Goal: Task Accomplishment & Management: Use online tool/utility

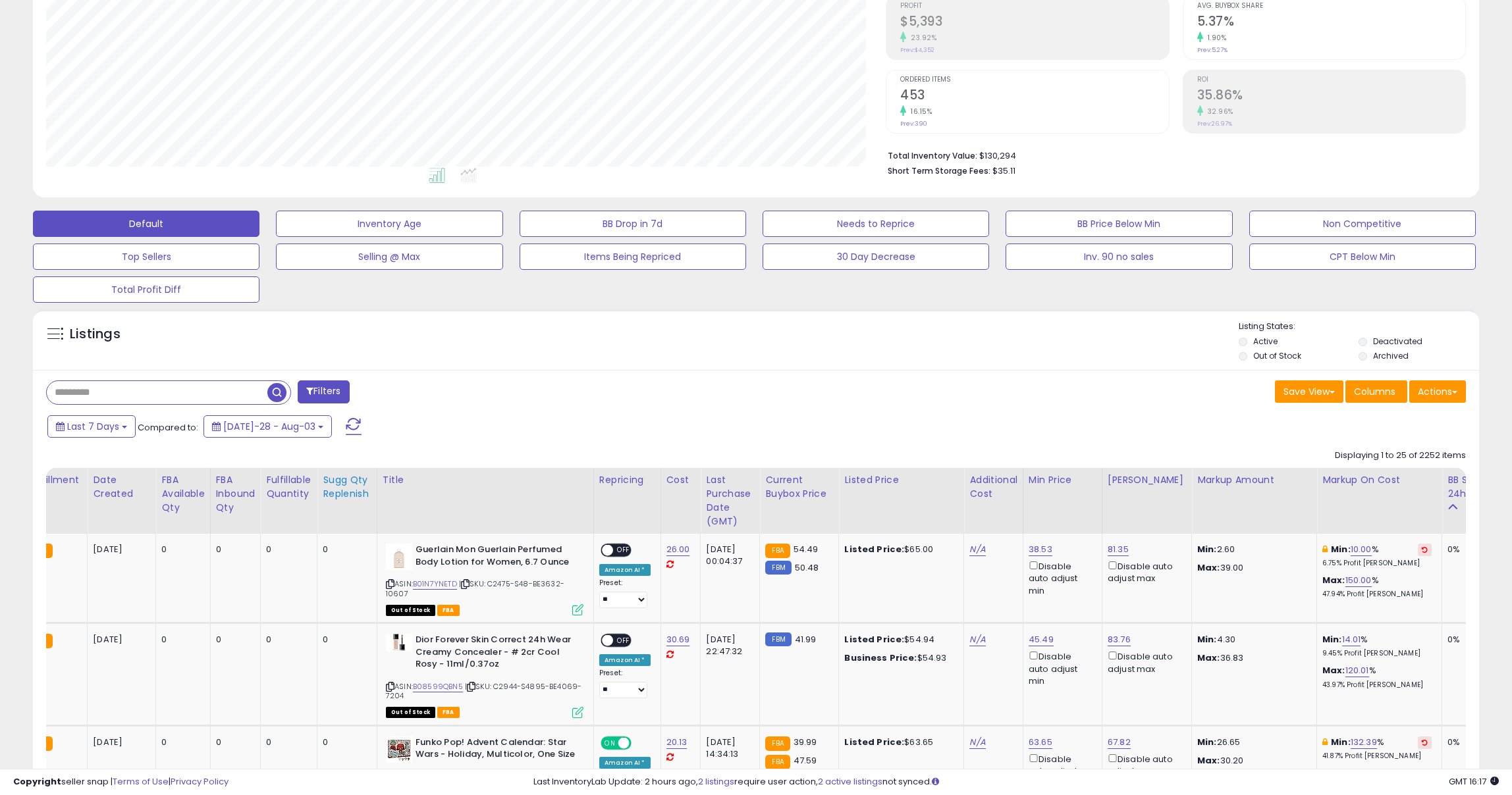
scroll to position [166, 0]
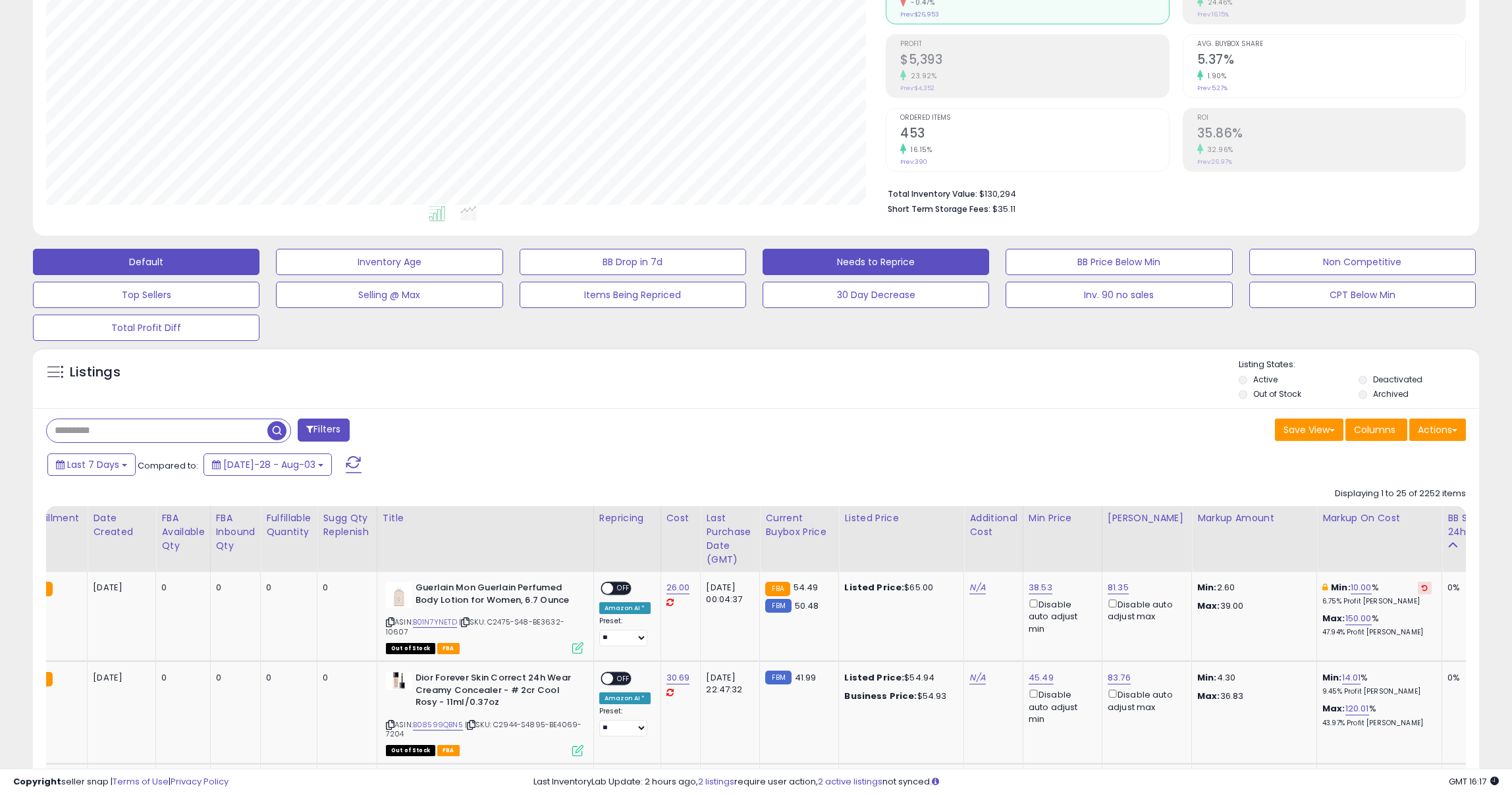
click at [502, 268] on button "Needs to Reprice" at bounding box center [389, 262] width 227 height 26
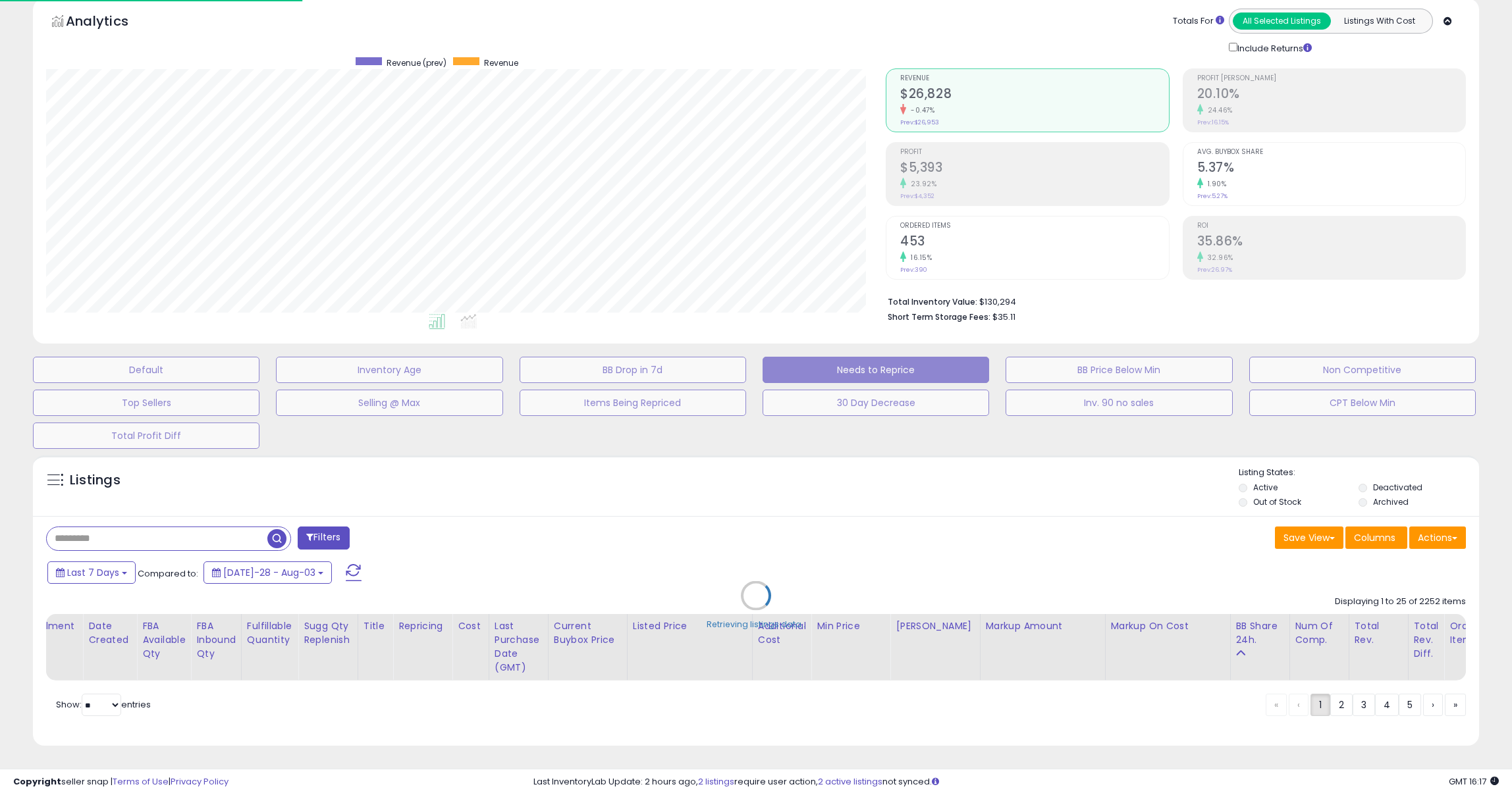
scroll to position [57, 0]
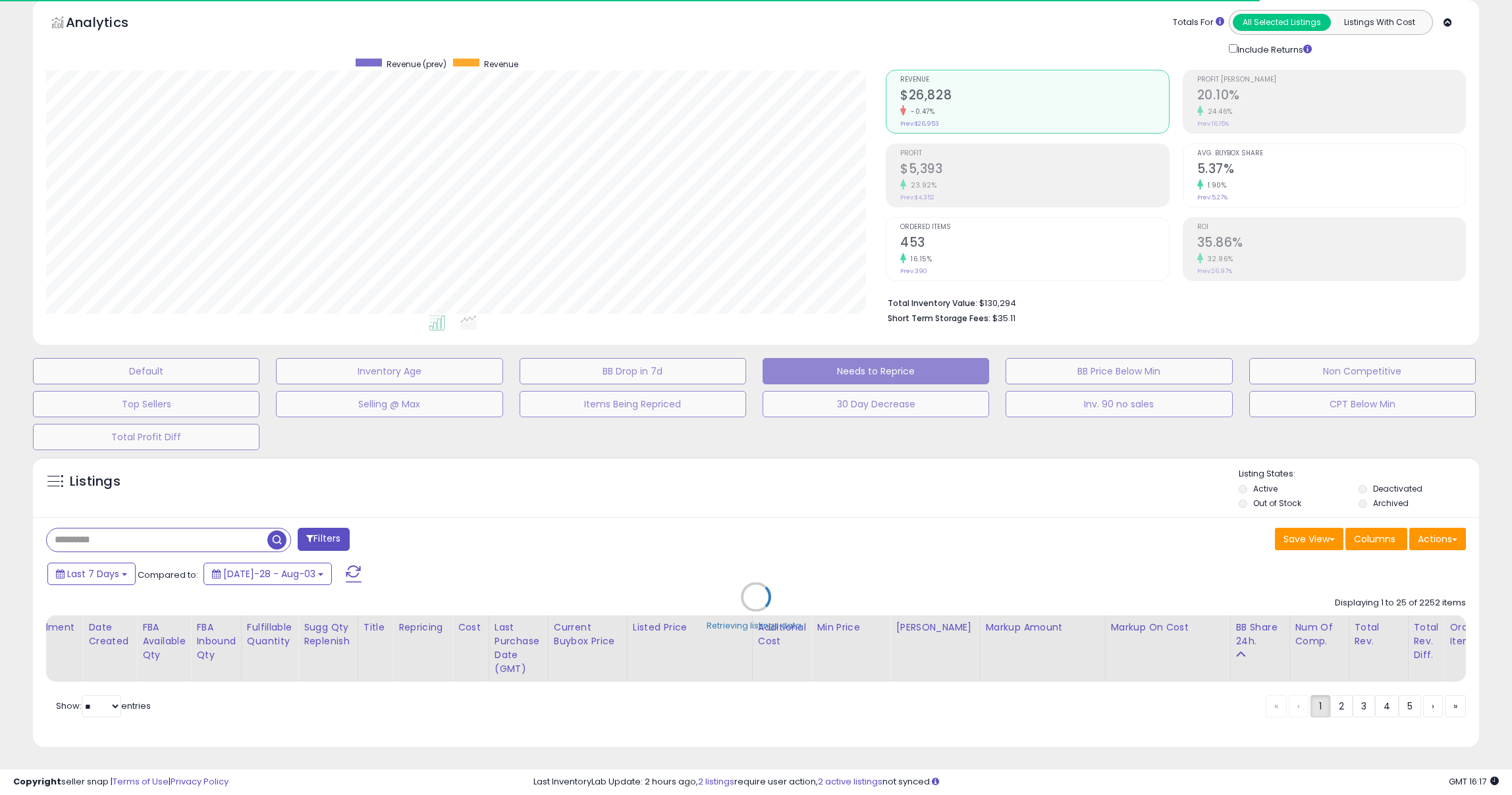
select select "**"
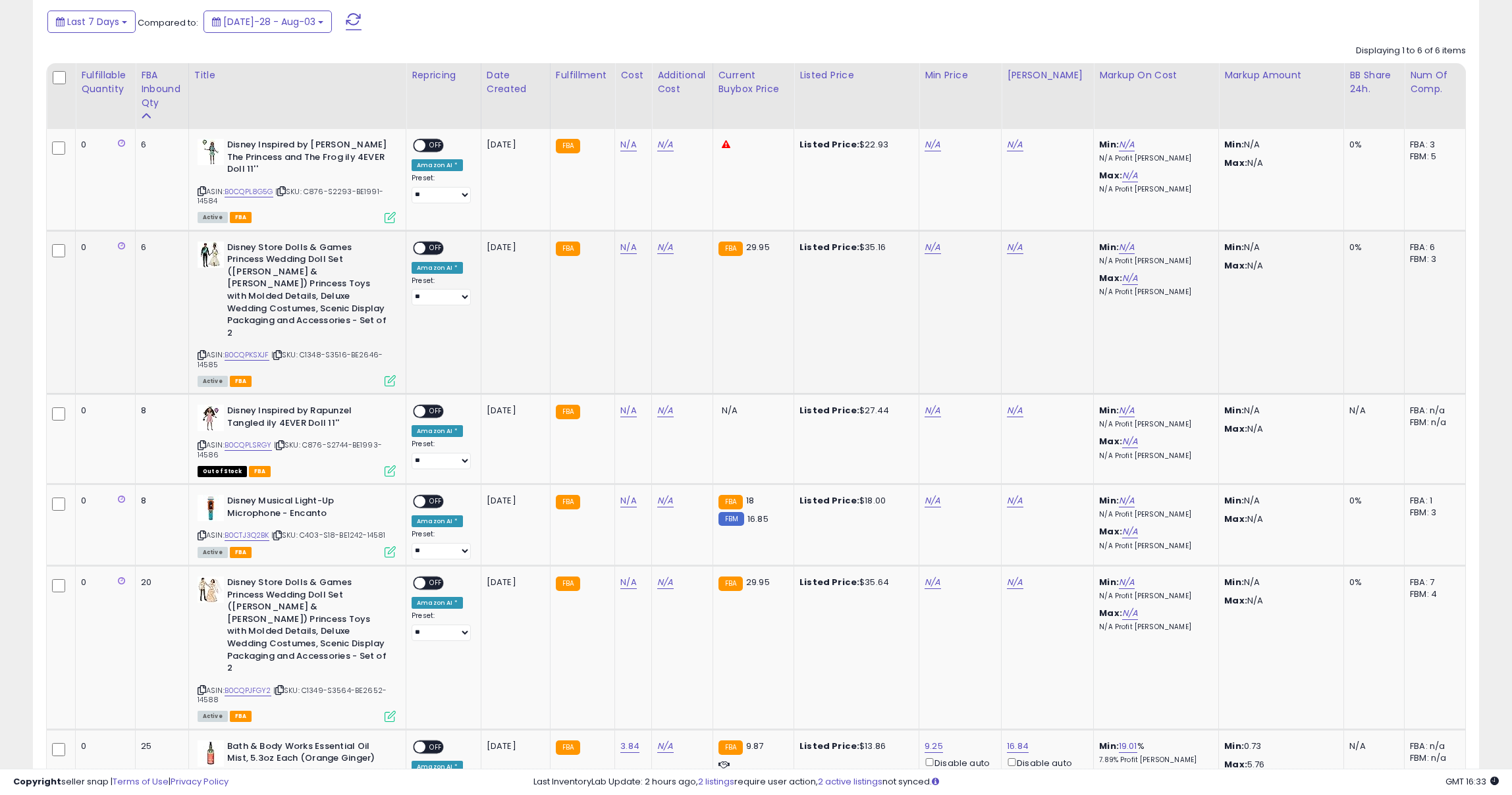
scroll to position [606, 0]
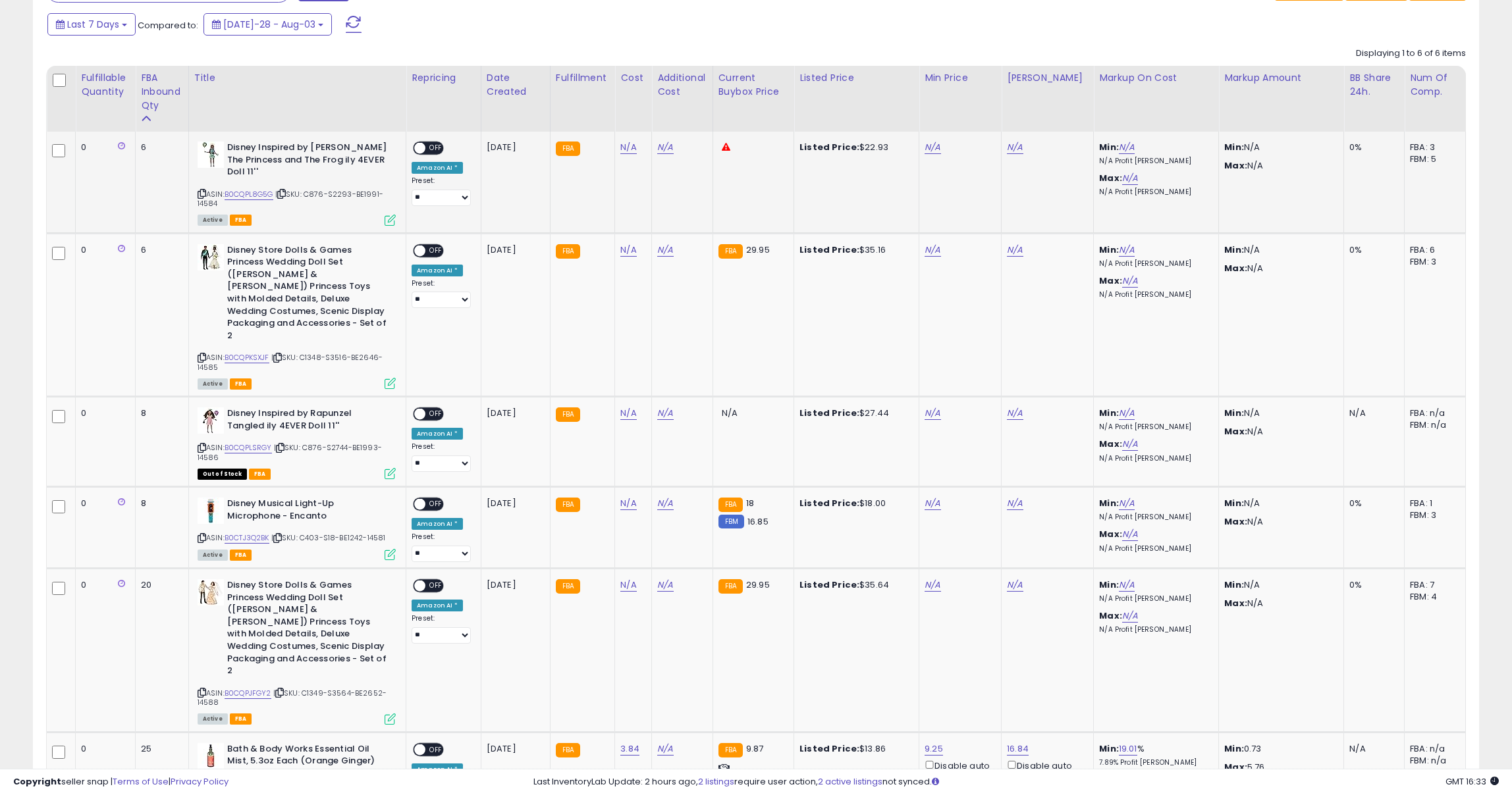
click at [200, 192] on icon at bounding box center [202, 193] width 9 height 7
click at [204, 187] on div "ASIN: B0CQPL8G5G | SKU: C876-S2293-BE1991-14584 Active FBA" at bounding box center [296, 183] width 198 height 83
click at [204, 190] on icon at bounding box center [202, 193] width 9 height 7
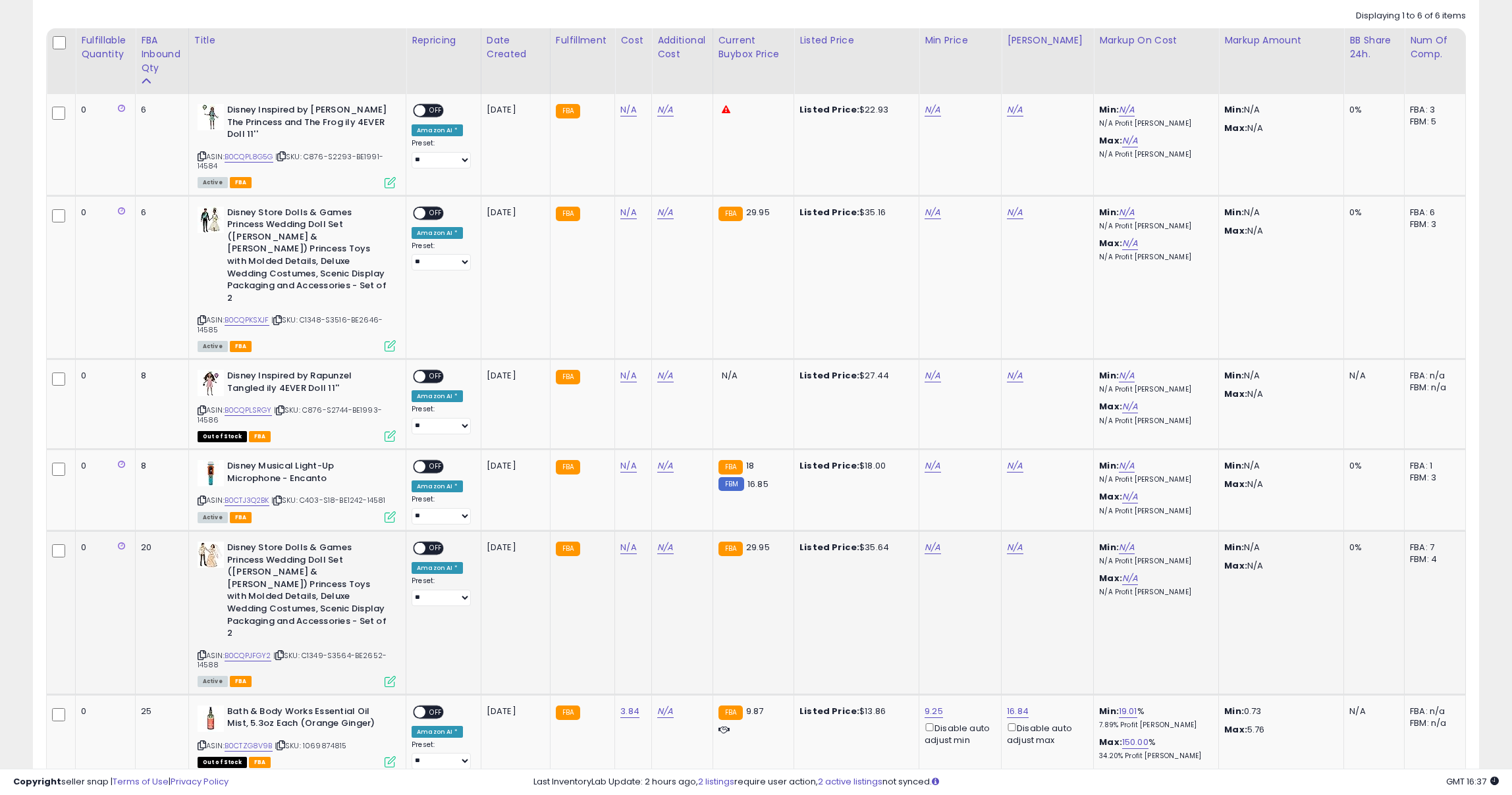
scroll to position [646, 0]
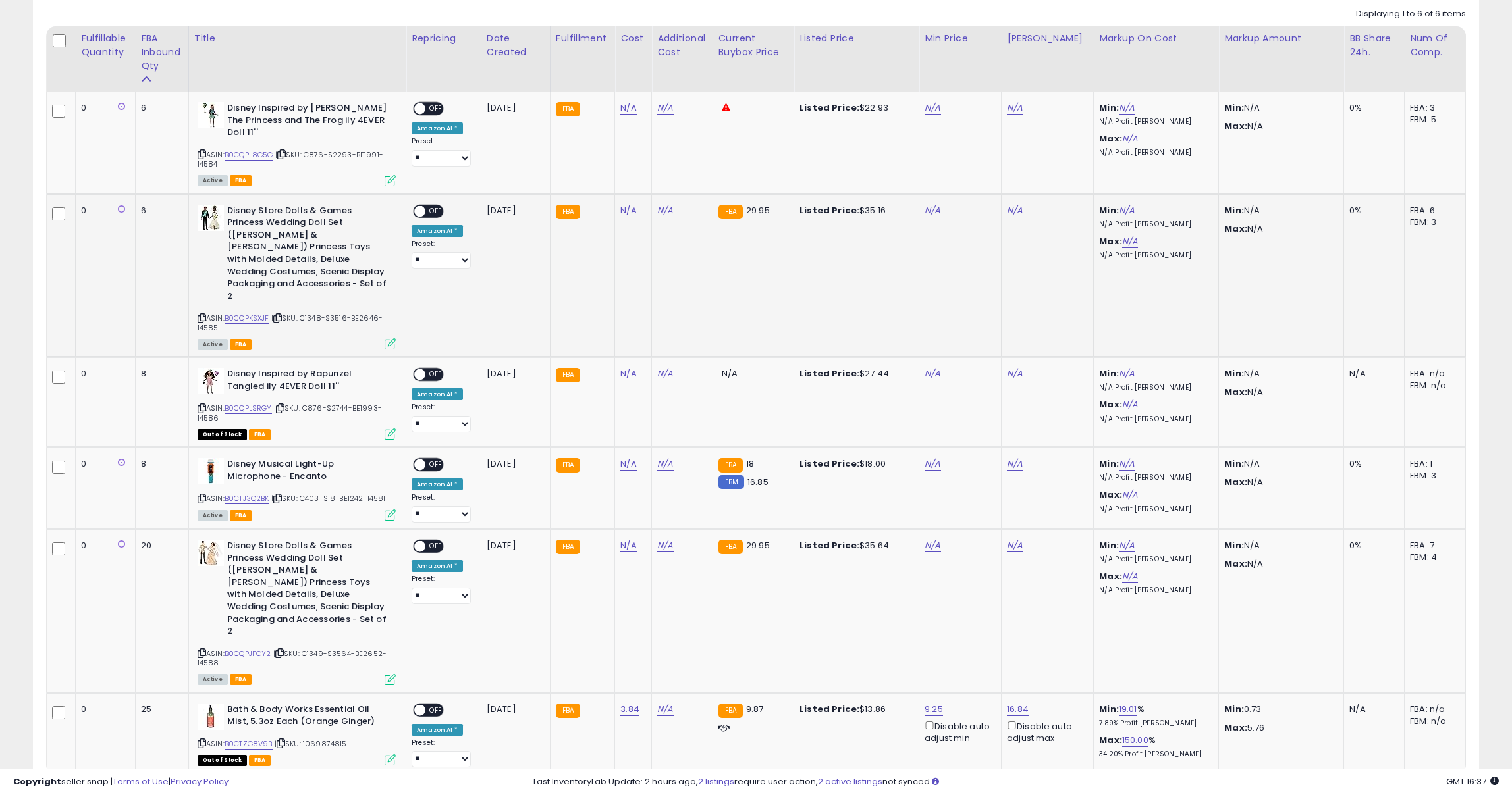
click at [209, 299] on div "ASIN: B0CQPKSXJF | SKU: C1348-S3516-BE2646-14585 Active FBA" at bounding box center [296, 276] width 198 height 144
click at [205, 314] on icon at bounding box center [202, 318] width 9 height 7
click at [204, 314] on icon at bounding box center [202, 318] width 9 height 7
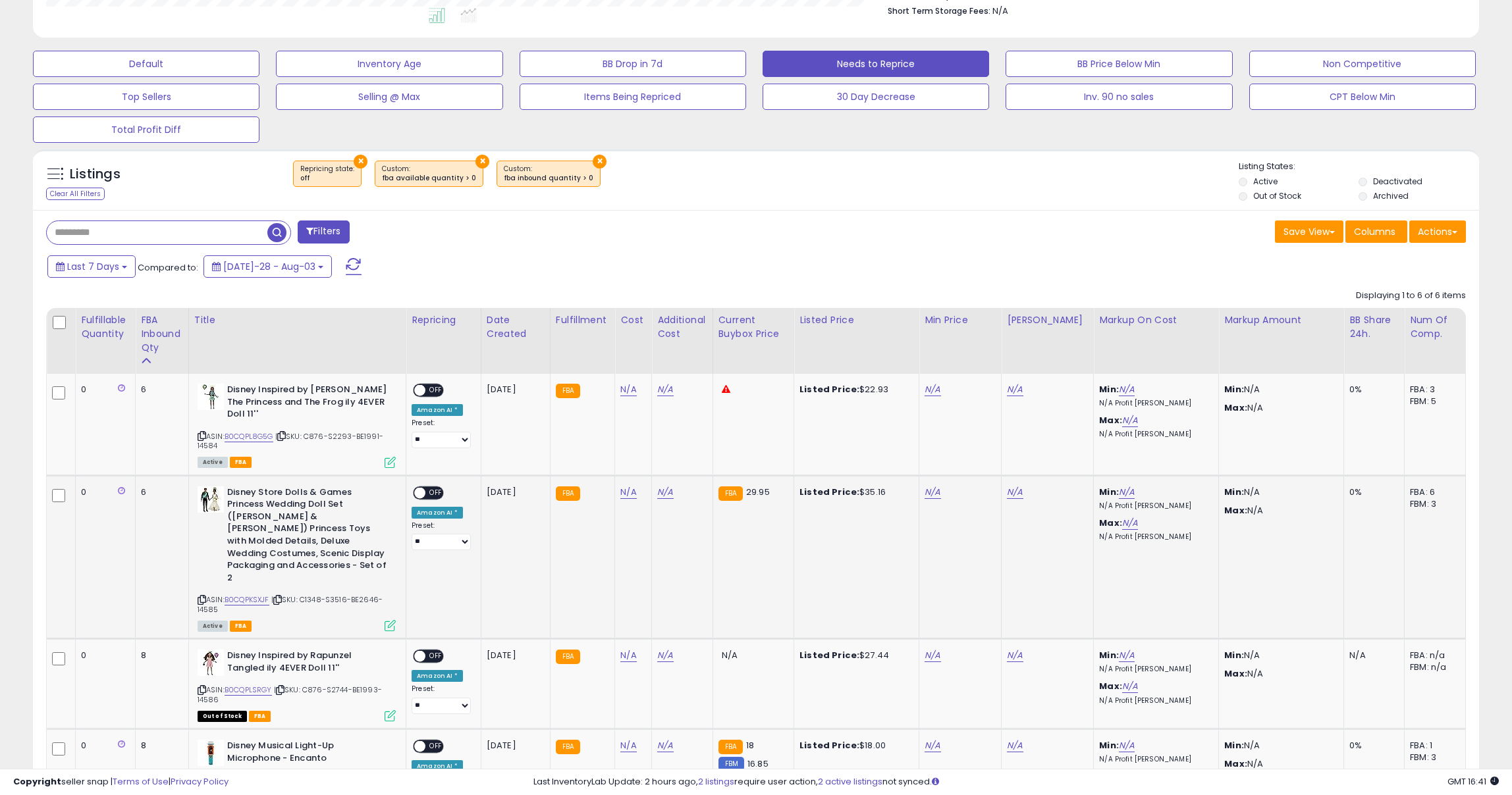
scroll to position [356, 0]
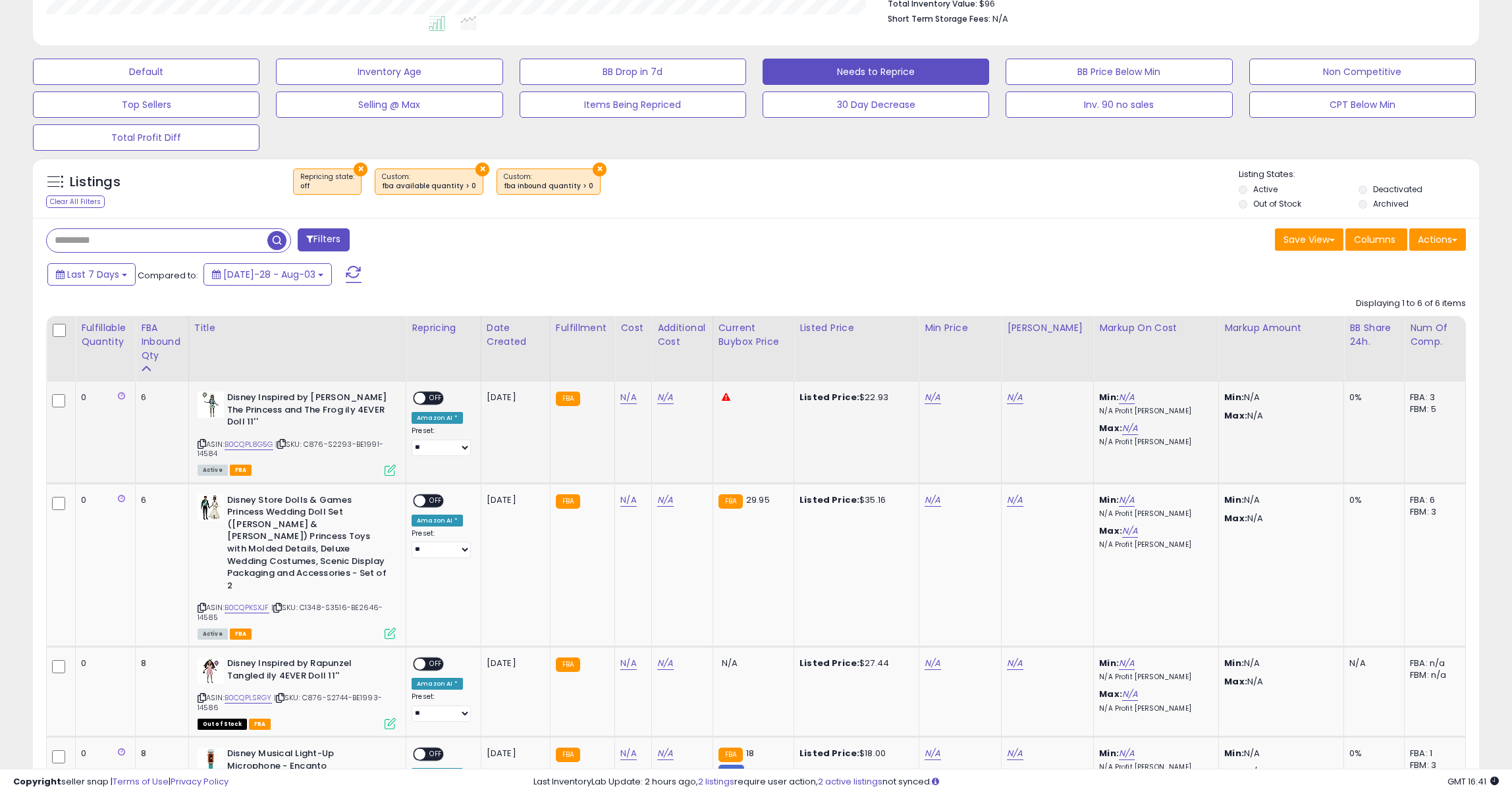
click at [204, 445] on icon at bounding box center [202, 443] width 9 height 7
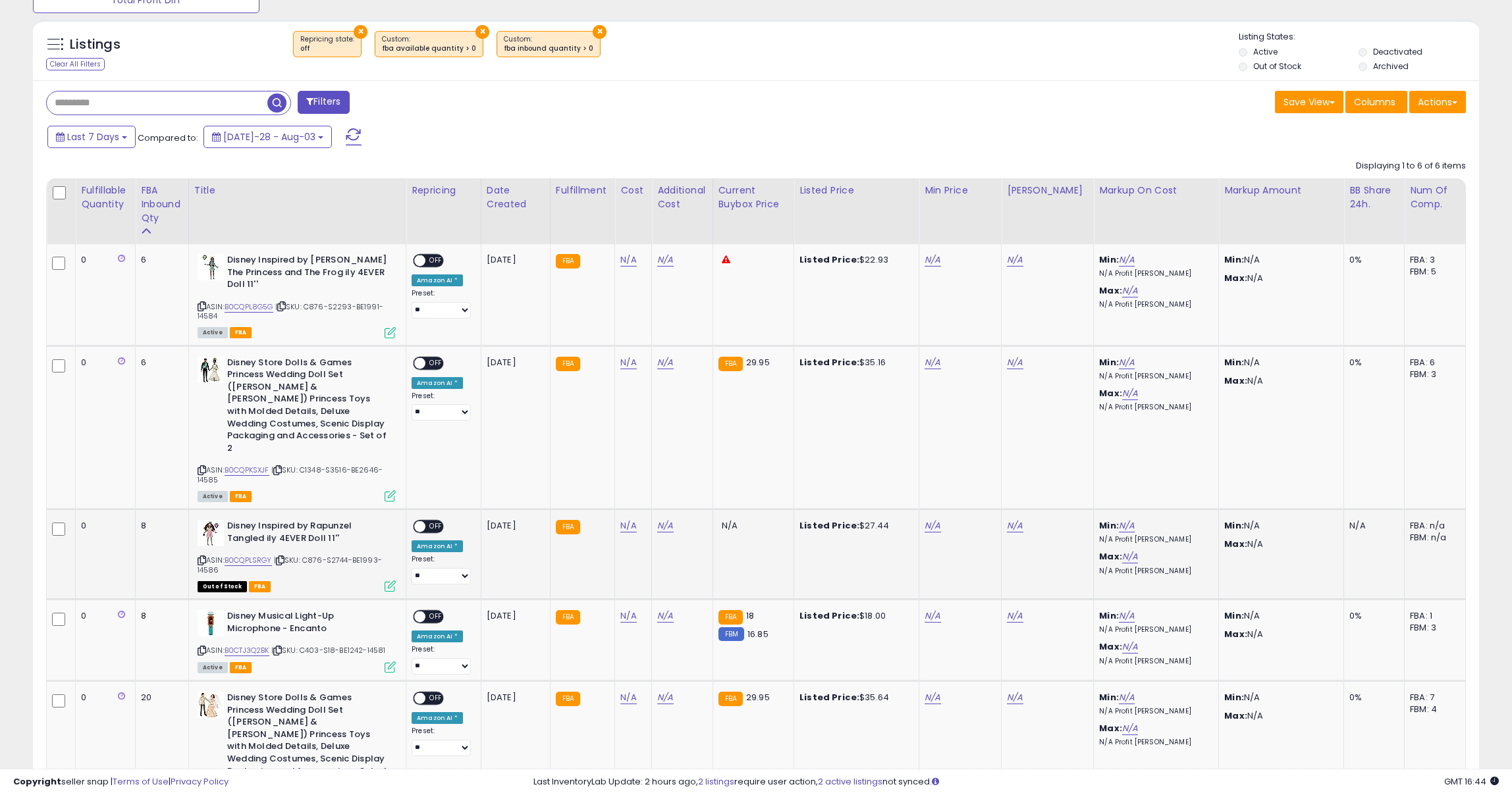
scroll to position [446, 0]
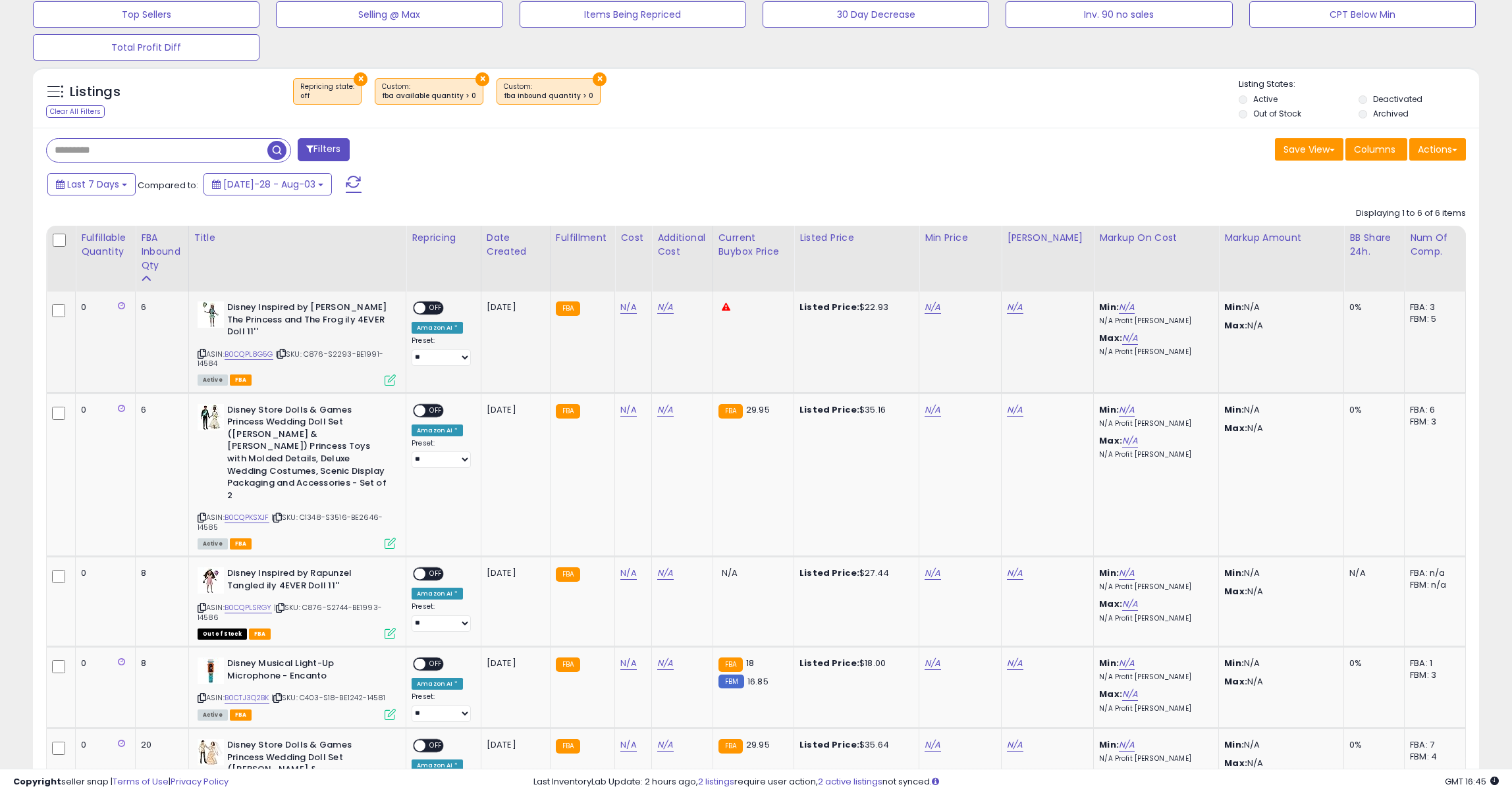
click at [206, 351] on icon at bounding box center [202, 354] width 9 height 7
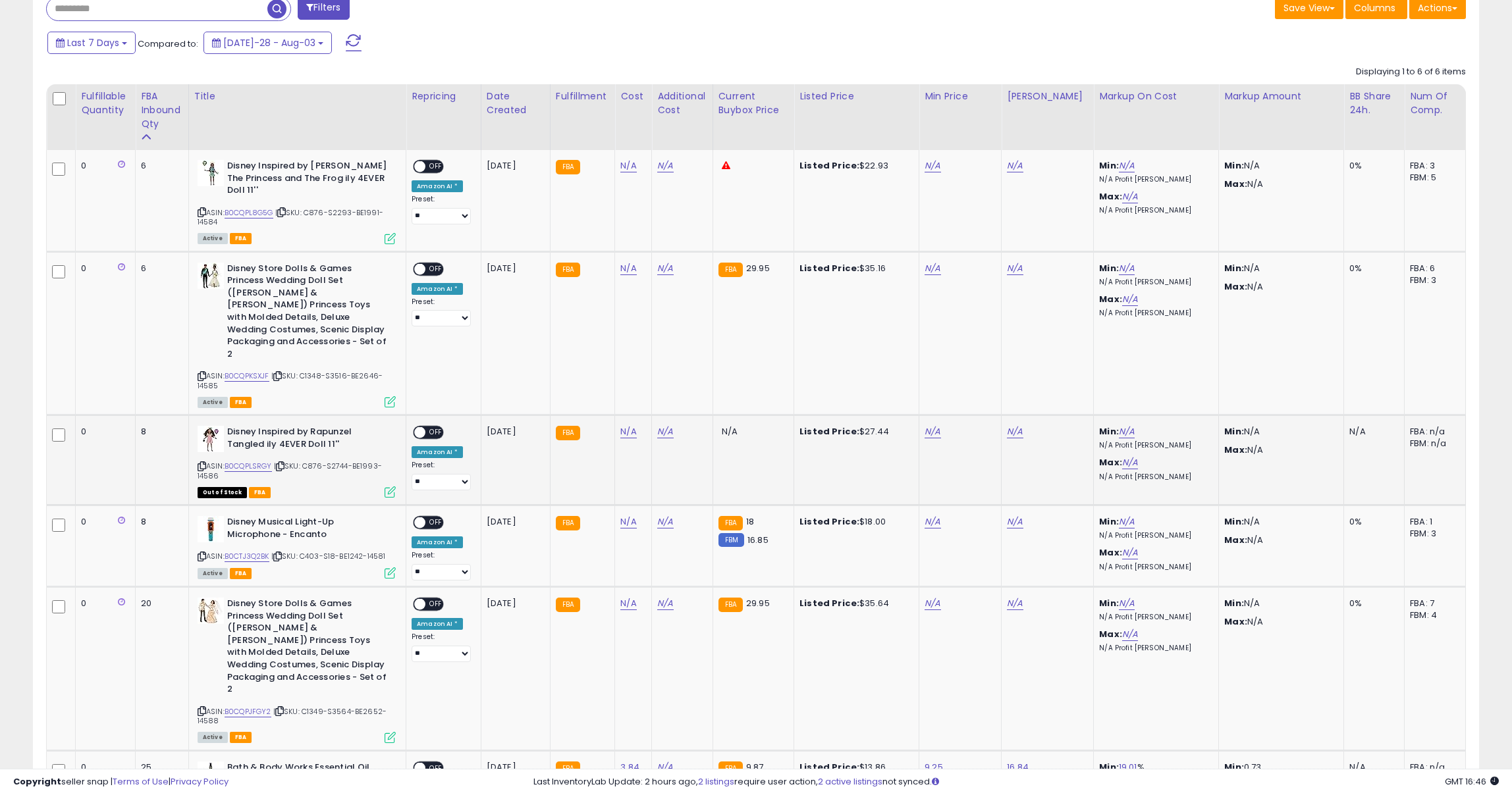
scroll to position [595, 0]
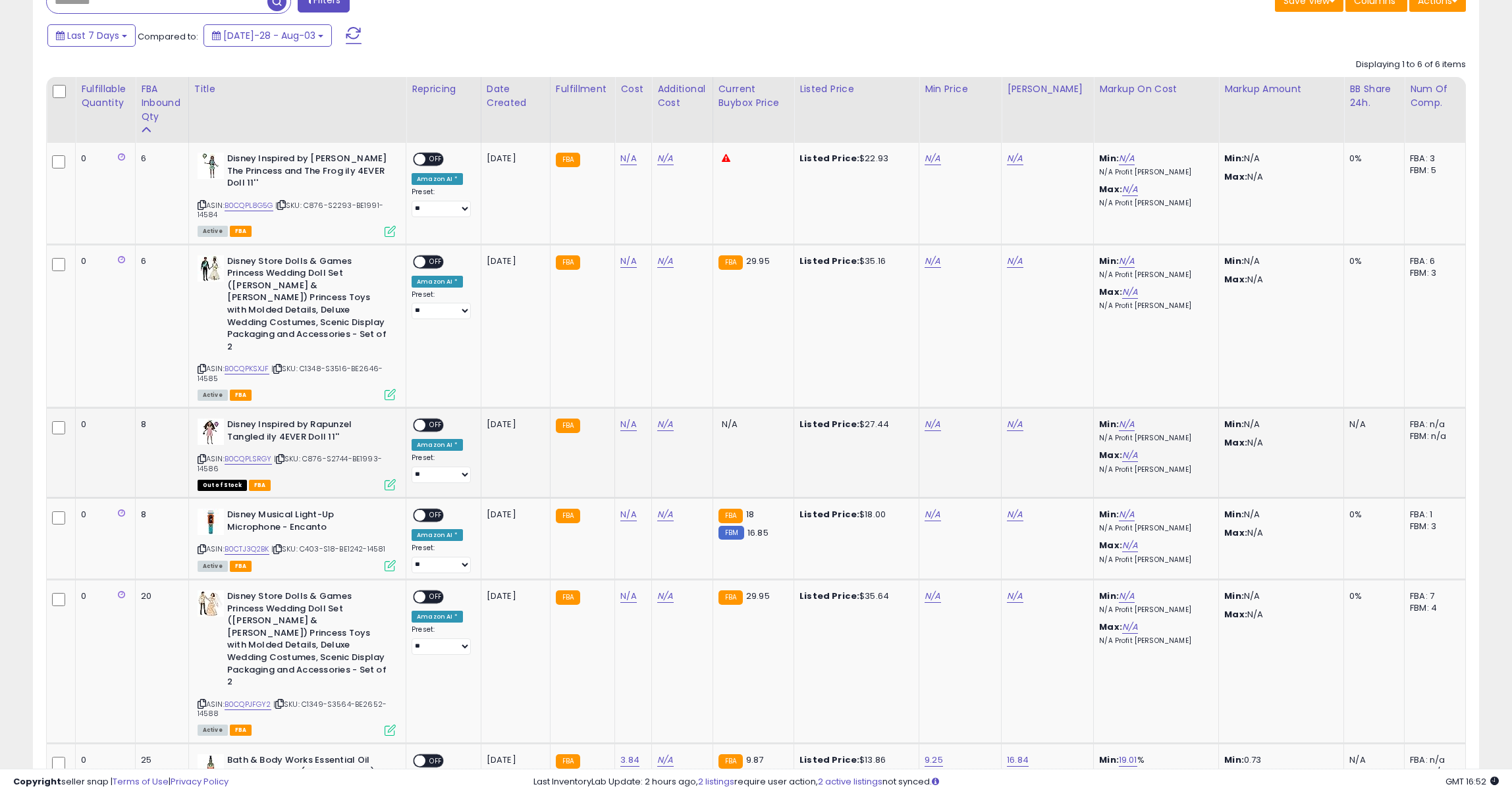
click at [204, 456] on icon at bounding box center [202, 459] width 9 height 7
click at [204, 456] on icon at bounding box center [202, 459] width 9 height 7
